Goal: Obtain resource: Download file/media

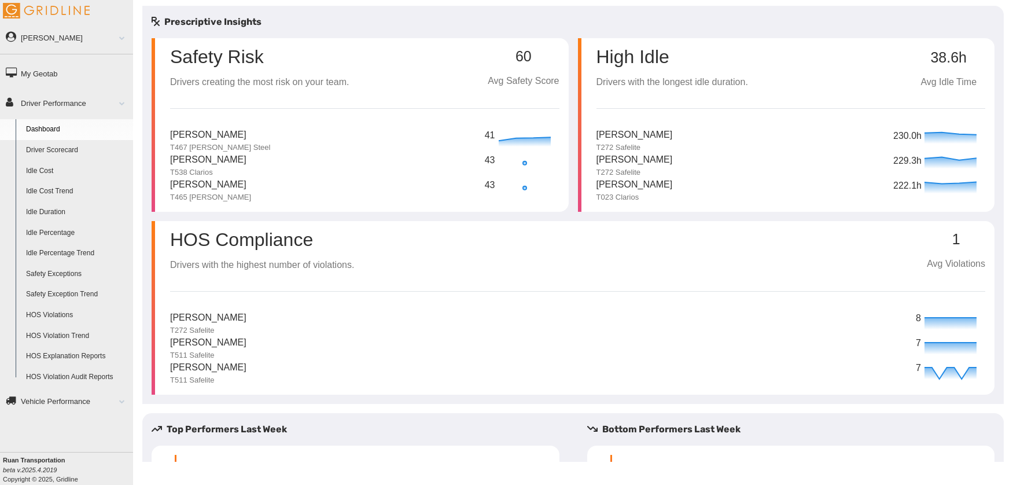
click at [61, 314] on link "HOS Violations" at bounding box center [77, 315] width 112 height 21
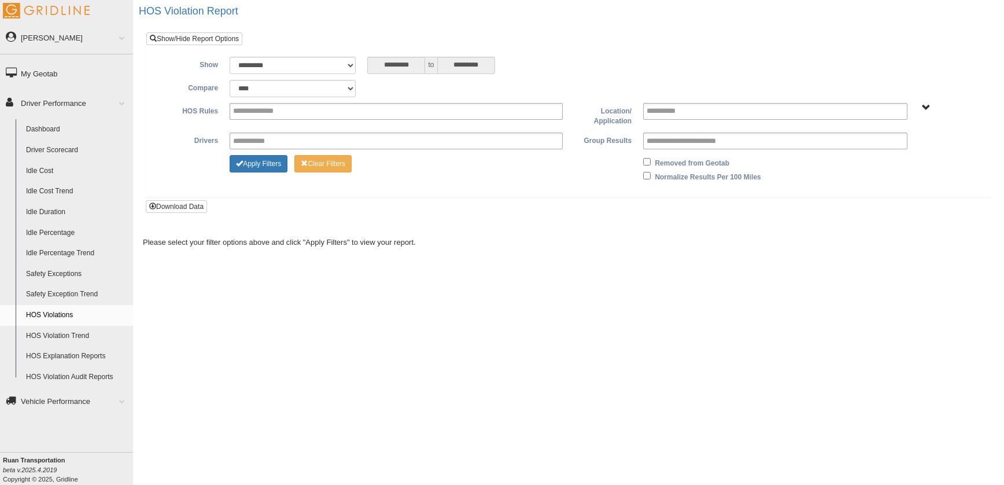
click at [71, 379] on link "HOS Violation Audit Reports" at bounding box center [77, 377] width 112 height 21
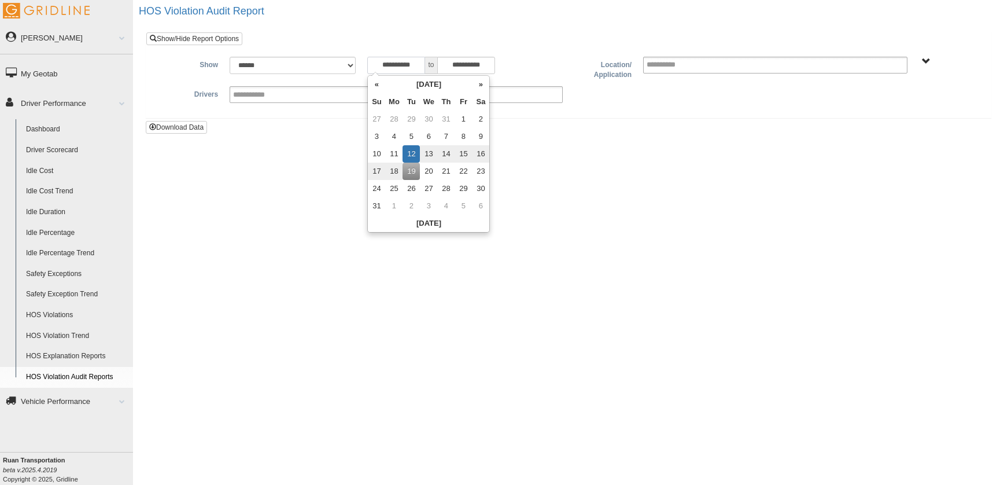
click at [405, 60] on input "**********" at bounding box center [396, 65] width 58 height 17
click at [459, 118] on td "1" at bounding box center [463, 118] width 17 height 17
click at [377, 84] on th "«" at bounding box center [376, 84] width 17 height 17
click at [411, 116] on td "1" at bounding box center [411, 118] width 17 height 17
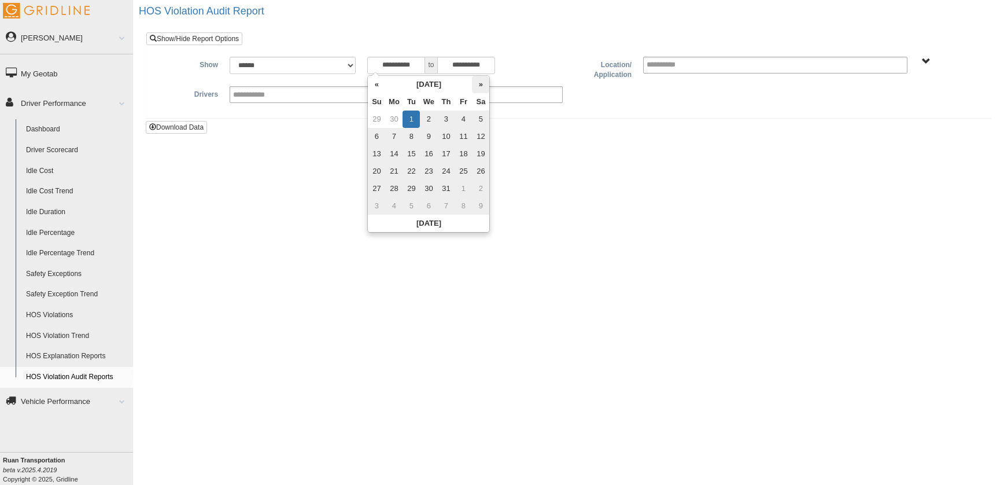
click at [479, 86] on th "»" at bounding box center [480, 84] width 17 height 17
click at [415, 171] on td "19" at bounding box center [411, 171] width 17 height 17
type input "**********"
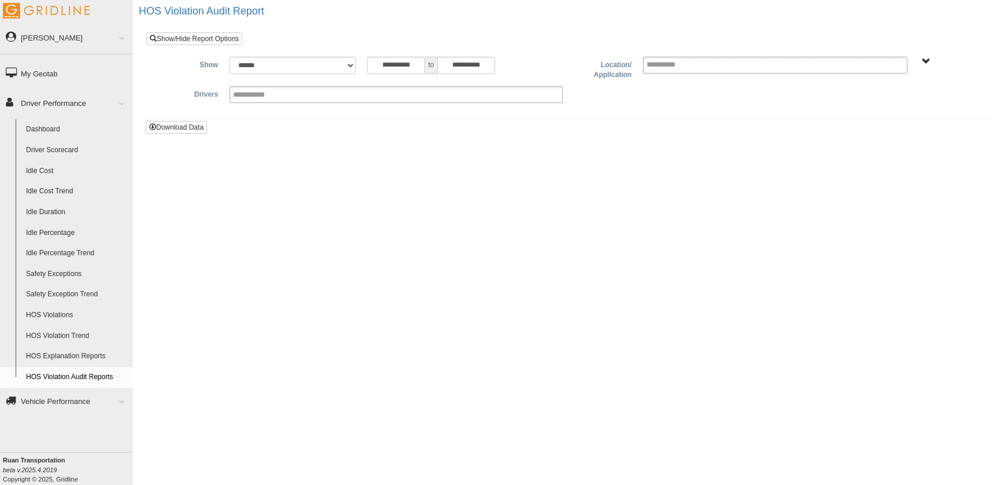
click at [579, 163] on div at bounding box center [568, 161] width 851 height 3
click at [194, 128] on button "Download Data" at bounding box center [176, 127] width 61 height 13
